Goal: Information Seeking & Learning: Learn about a topic

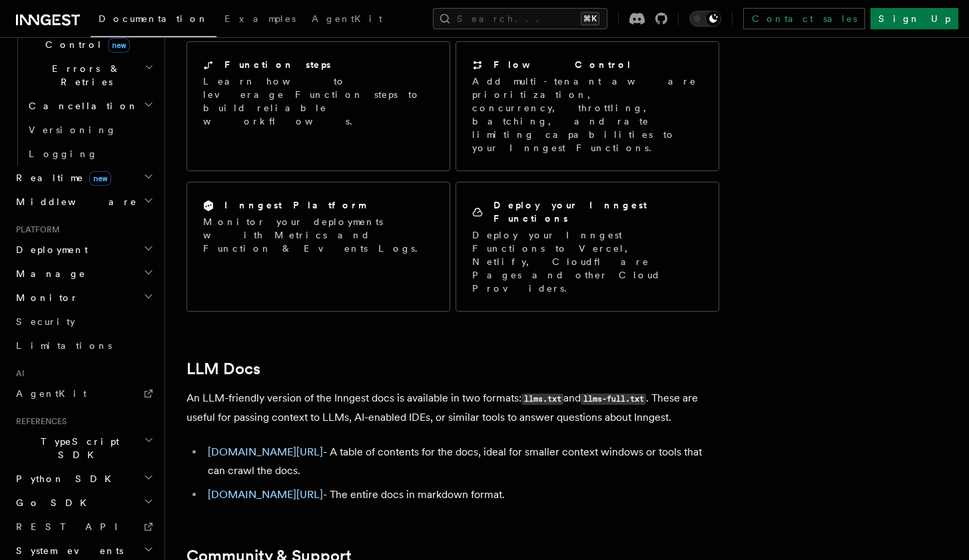
scroll to position [1139, 0]
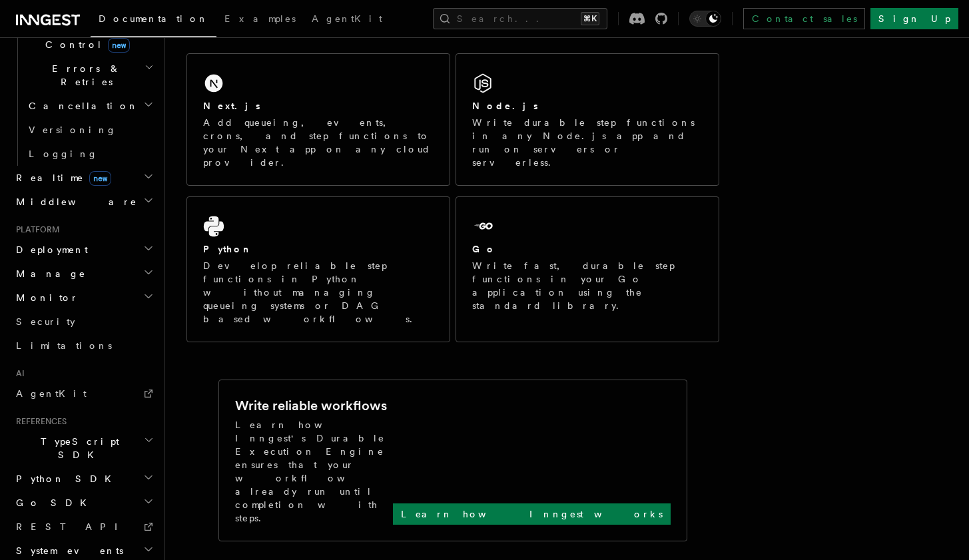
scroll to position [224, 0]
click at [149, 243] on icon "button" at bounding box center [148, 248] width 11 height 11
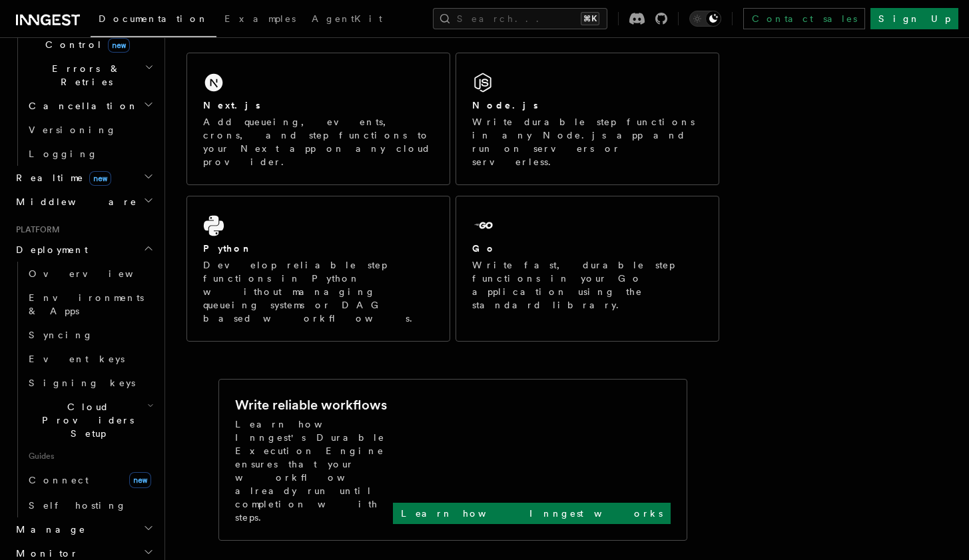
click at [148, 404] on icon "button" at bounding box center [150, 405] width 4 height 2
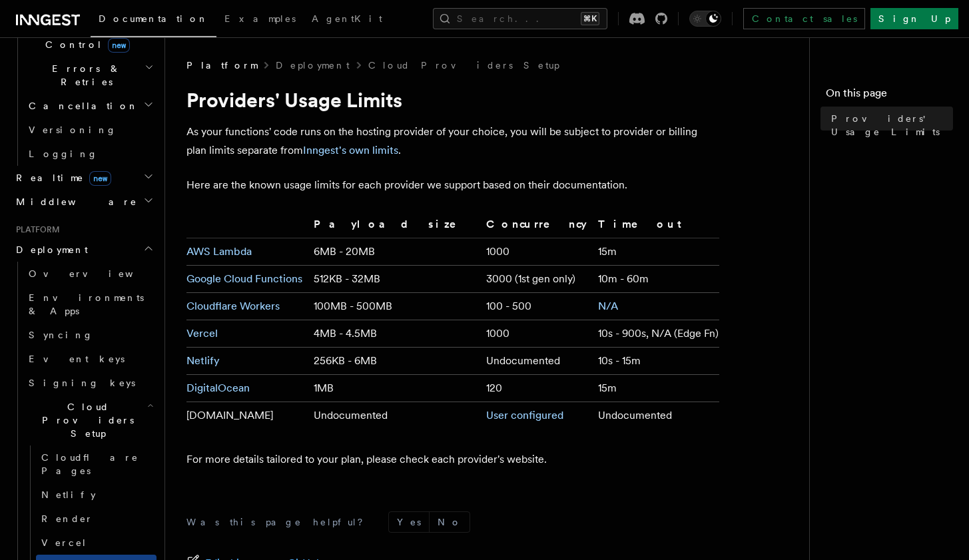
click at [256, 129] on p "As your functions' code runs on the hosting provider of your choice, you will b…" at bounding box center [452, 140] width 533 height 37
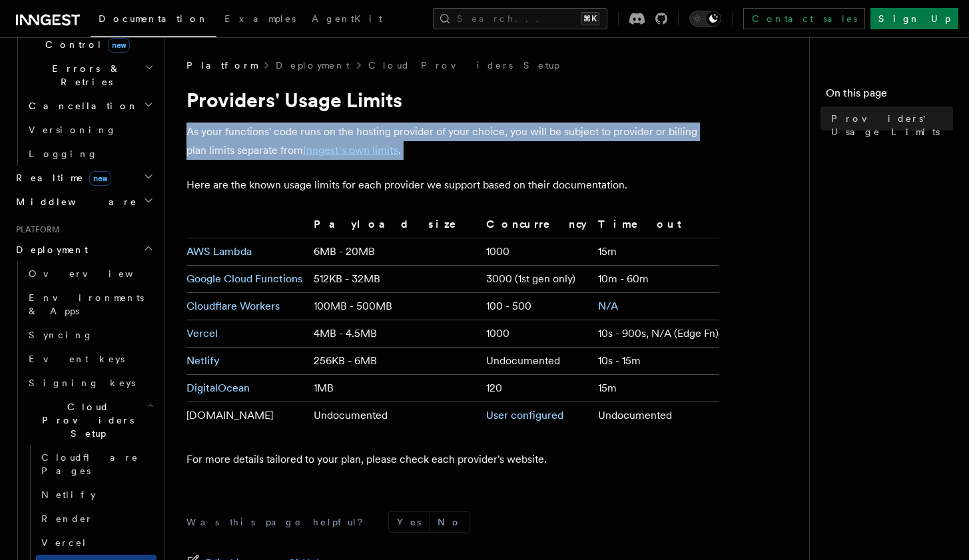
click at [256, 129] on p "As your functions' code runs on the hosting provider of your choice, you will b…" at bounding box center [452, 140] width 533 height 37
copy article "As your functions' code runs on the hosting provider of your choice, you will b…"
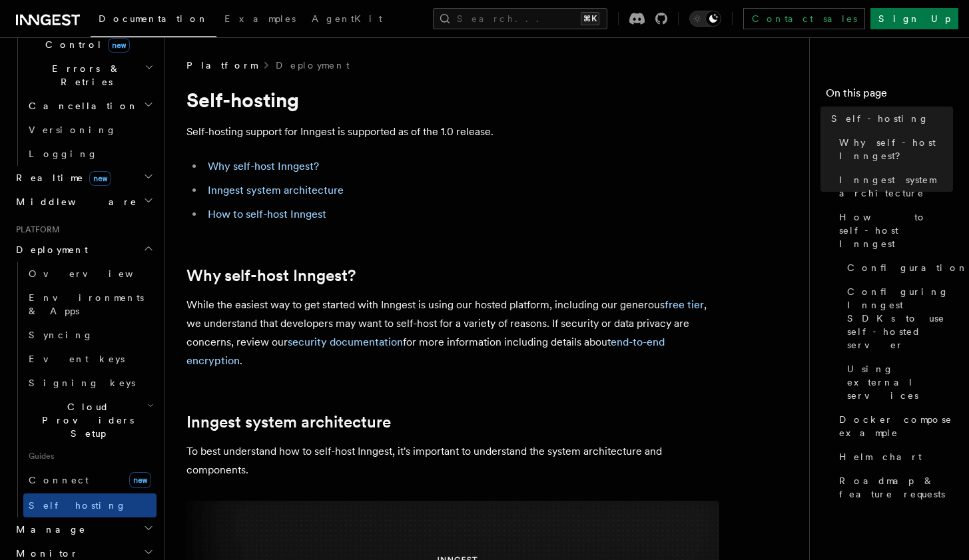
click at [393, 314] on p "While the easiest way to get started with Inngest is using our hosted platform,…" at bounding box center [452, 333] width 533 height 75
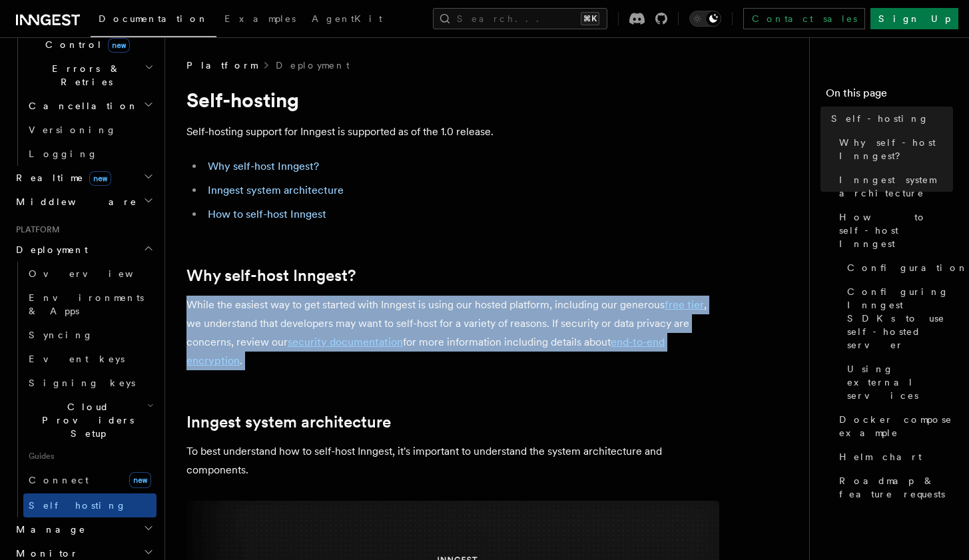
click at [393, 314] on p "While the easiest way to get started with Inngest is using our hosted platform,…" at bounding box center [452, 333] width 533 height 75
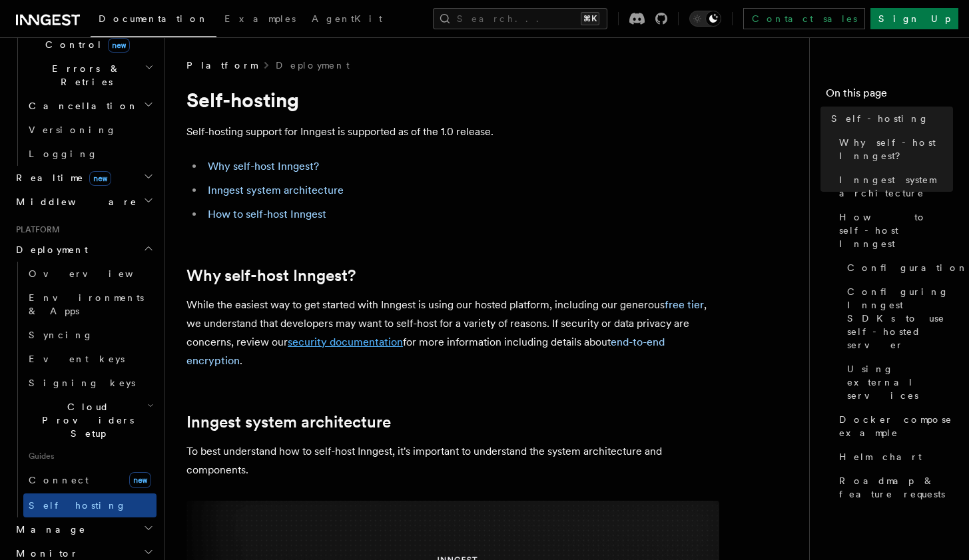
click at [336, 336] on link "security documentation" at bounding box center [345, 341] width 115 height 13
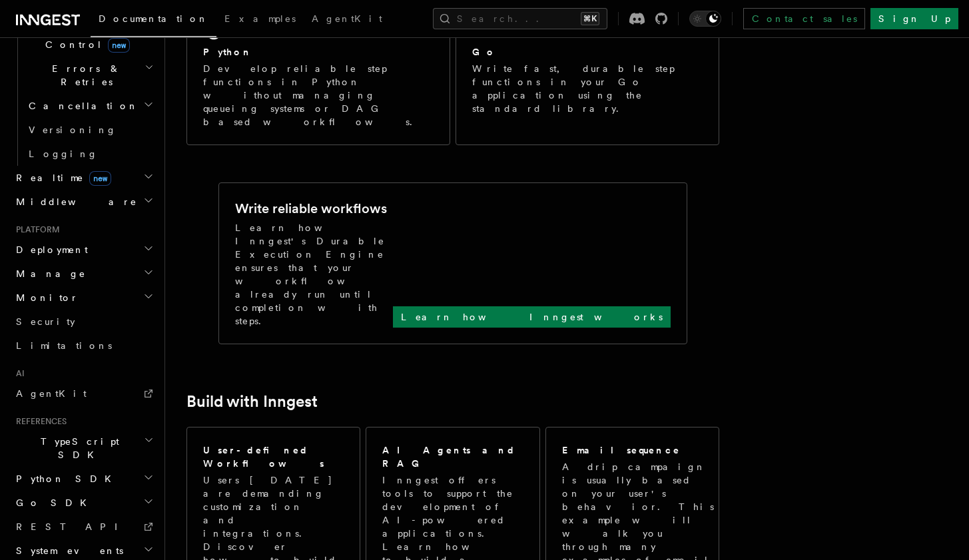
scroll to position [421, 0]
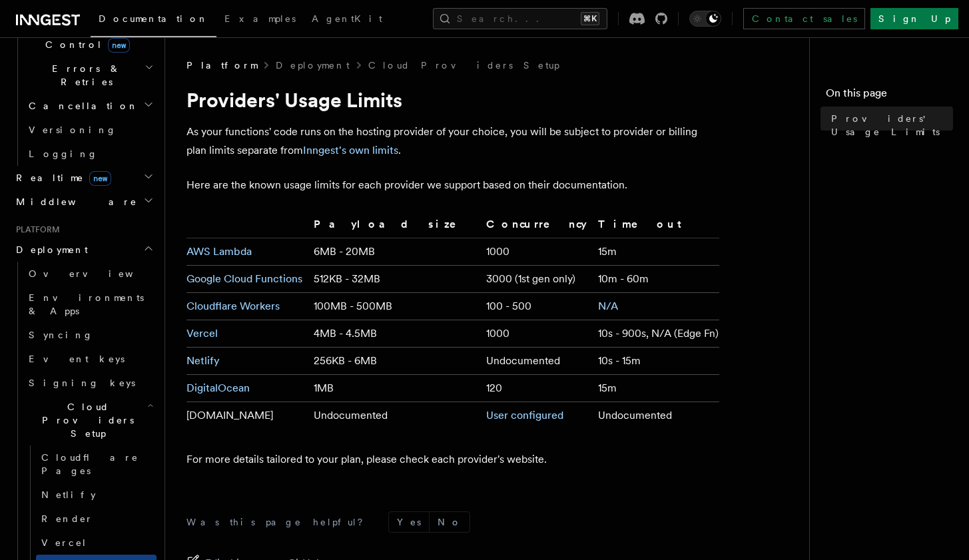
click at [286, 187] on p "Here are the known usage limits for each provider we support based on their doc…" at bounding box center [452, 185] width 533 height 19
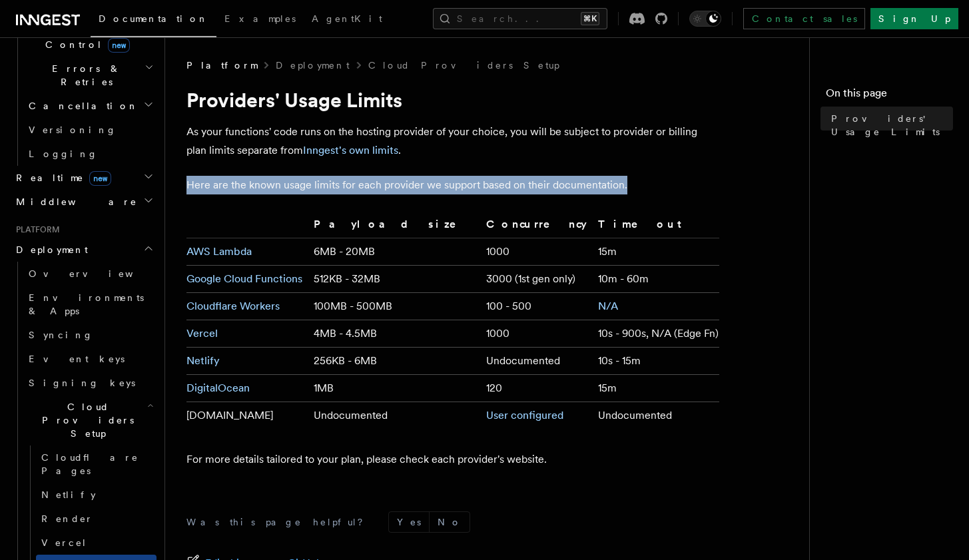
click at [286, 187] on p "Here are the known usage limits for each provider we support based on their doc…" at bounding box center [452, 185] width 533 height 19
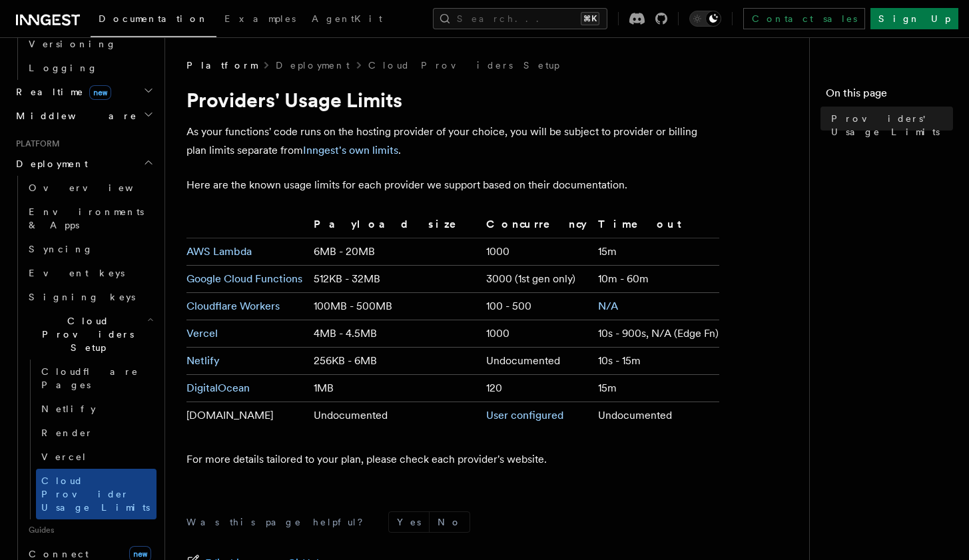
scroll to position [595, 0]
